Goal: Find specific page/section: Find specific page/section

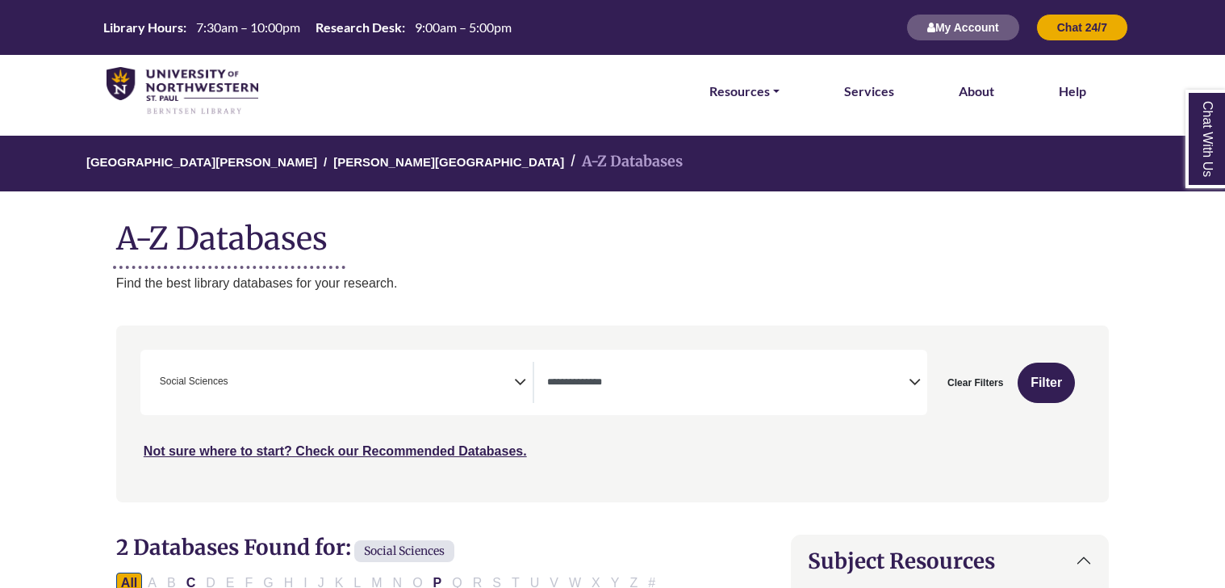
select select "Database Types Filter"
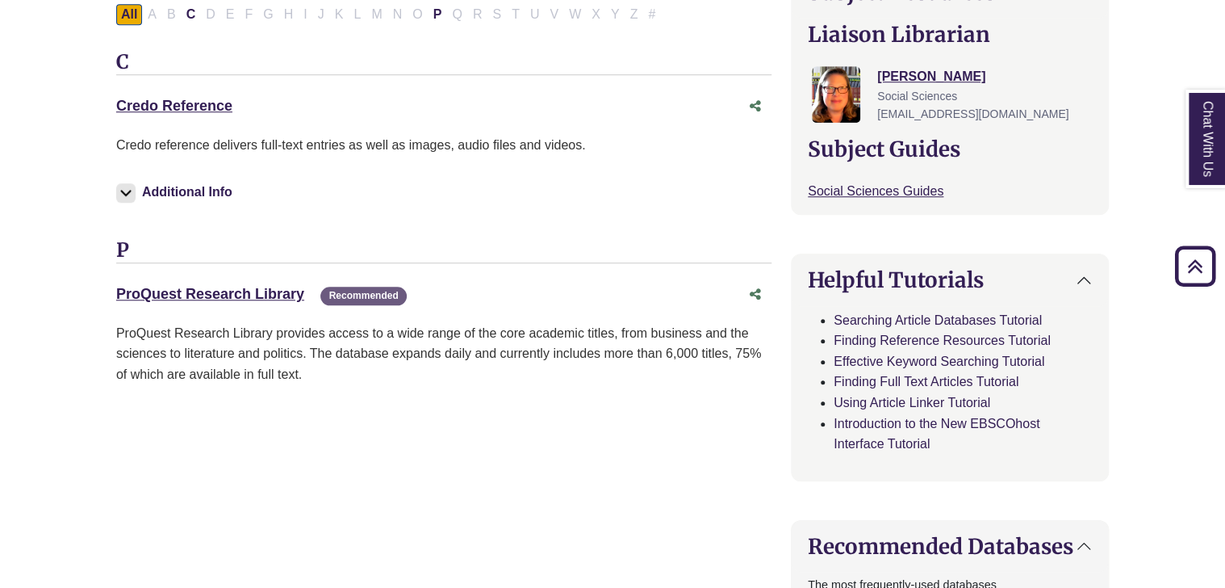
scroll to position [570, 0]
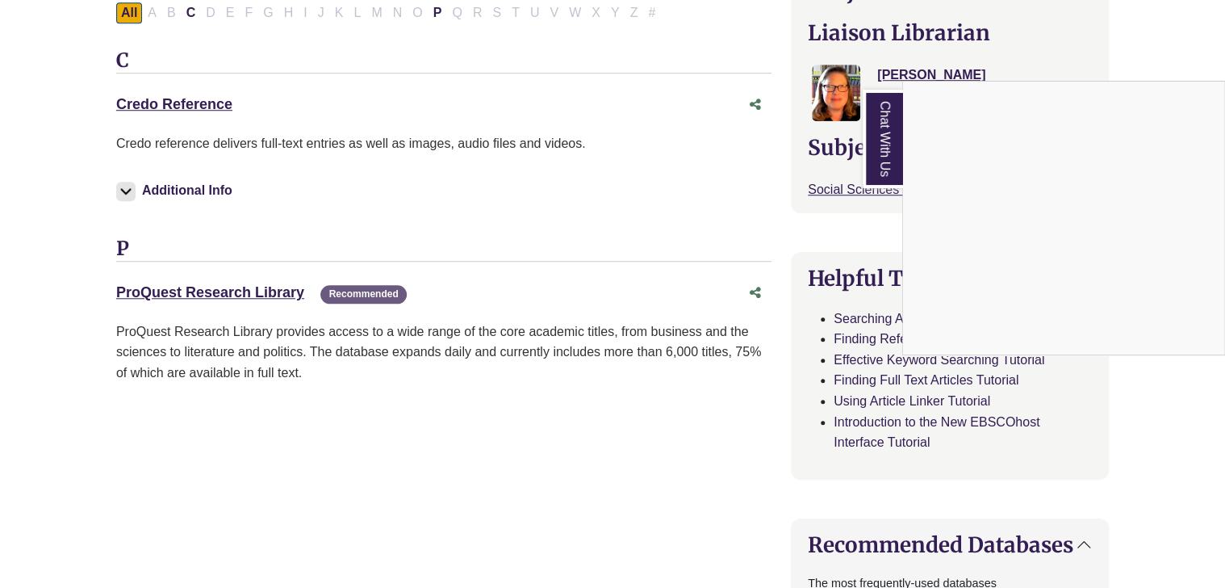
drag, startPoint x: 188, startPoint y: 292, endPoint x: 31, endPoint y: 306, distance: 157.2
click at [31, 306] on div "Chat With Us" at bounding box center [612, 294] width 1225 height 588
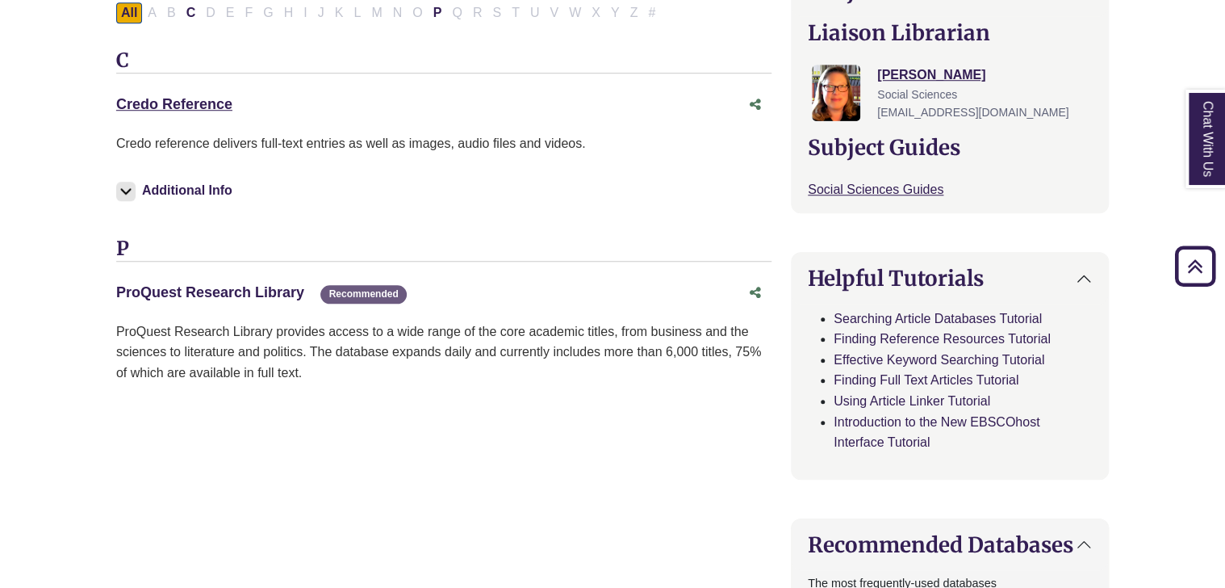
scroll to position [0, 0]
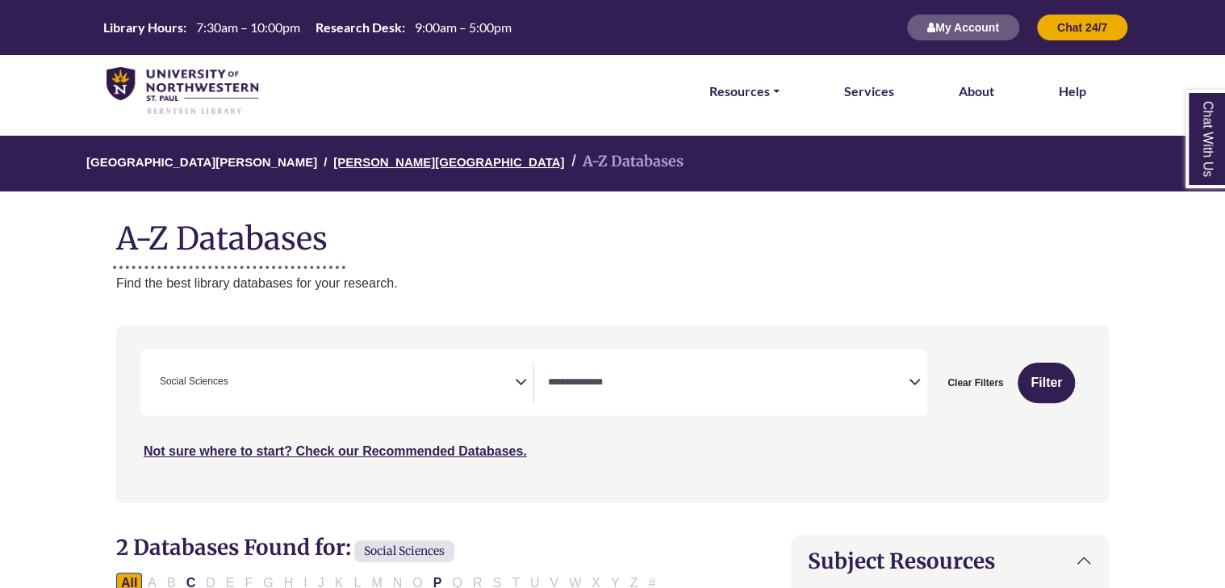
click at [376, 163] on link "[PERSON_NAME][GEOGRAPHIC_DATA]" at bounding box center [448, 161] width 231 height 16
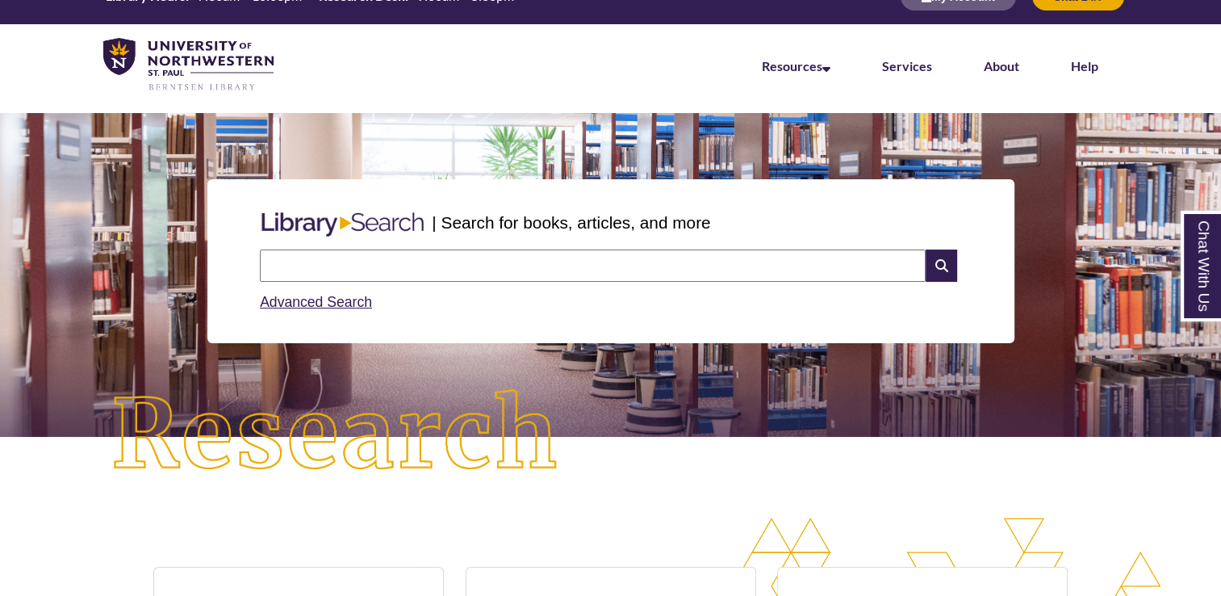
click at [496, 274] on input "text" at bounding box center [593, 265] width 666 height 32
type input "**********"
